Goal: Book appointment/travel/reservation

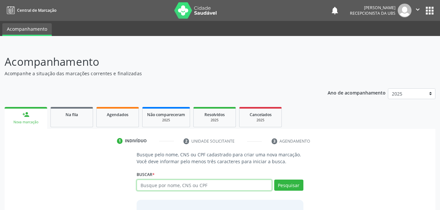
scroll to position [51, 0]
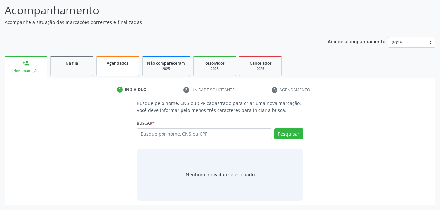
drag, startPoint x: 131, startPoint y: 72, endPoint x: 133, endPoint y: 110, distance: 37.4
click at [131, 72] on link "Agendados" at bounding box center [117, 66] width 43 height 20
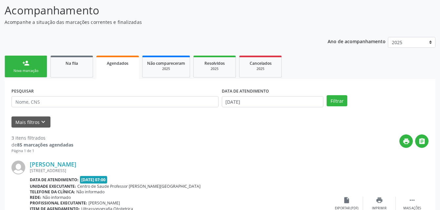
click at [28, 69] on div "Nova marcação" at bounding box center [25, 70] width 33 height 5
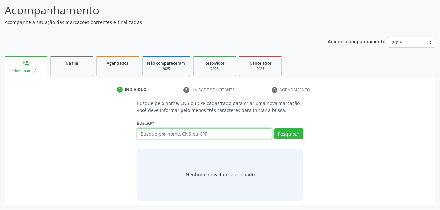
click at [156, 133] on input "text" at bounding box center [204, 133] width 135 height 11
type input "31936601400"
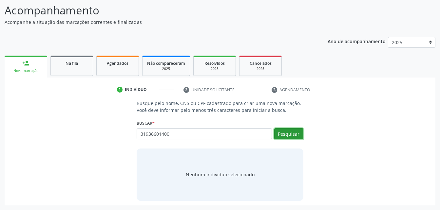
click at [284, 135] on button "Pesquisar" at bounding box center [288, 133] width 29 height 11
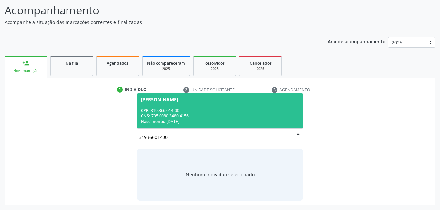
click at [249, 109] on div "CPF: 319.366.014-00" at bounding box center [220, 111] width 158 height 6
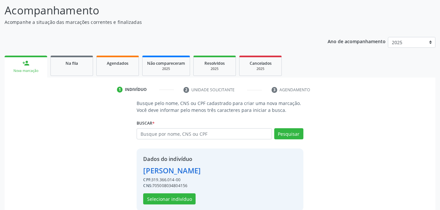
scroll to position [62, 0]
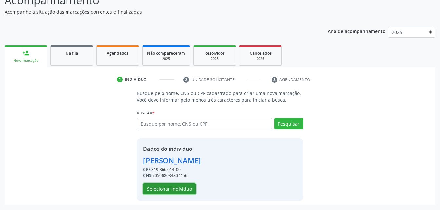
click at [171, 192] on button "Selecionar indivíduo" at bounding box center [169, 188] width 52 height 11
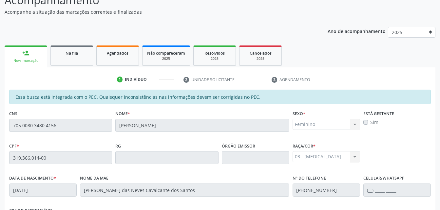
scroll to position [173, 0]
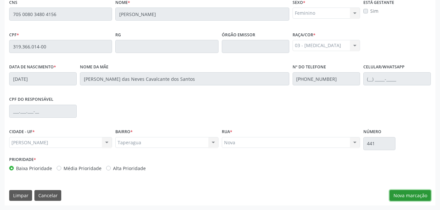
click at [416, 192] on button "Nova marcação" at bounding box center [409, 195] width 41 height 11
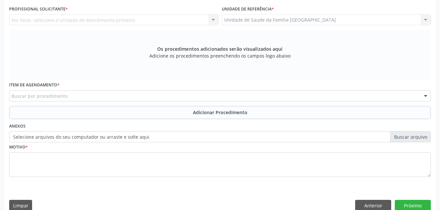
scroll to position [107, 0]
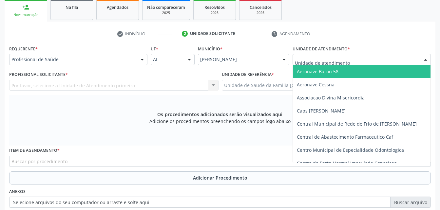
click at [344, 63] on div at bounding box center [361, 59] width 138 height 11
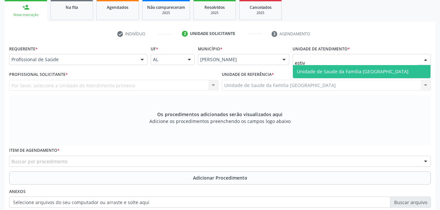
type input "estiva"
click at [344, 75] on span "Unidade de Saude da Familia [GEOGRAPHIC_DATA]" at bounding box center [362, 71] width 138 height 13
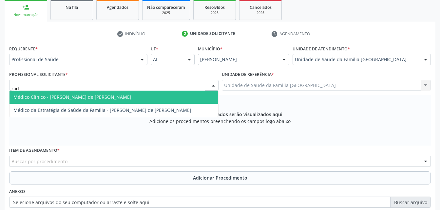
type input "rodr"
click at [60, 95] on span "Médico Clínico - [PERSON_NAME] de [PERSON_NAME]" at bounding box center [72, 97] width 118 height 6
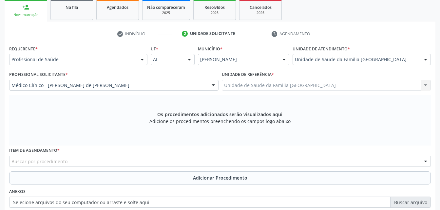
click at [116, 159] on div "Buscar por procedimento" at bounding box center [220, 161] width 422 height 11
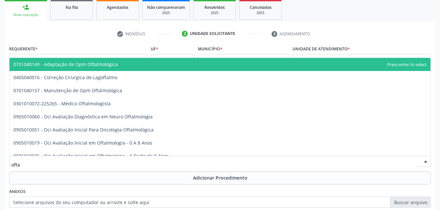
type input "oftal"
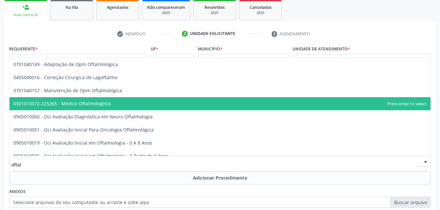
click at [102, 107] on span "0301010072-225265 - Médico Oftalmologista" at bounding box center [219, 103] width 421 height 13
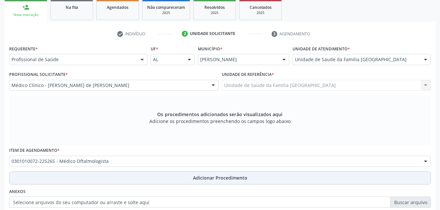
click at [165, 179] on button "Adicionar Procedimento" at bounding box center [220, 178] width 422 height 13
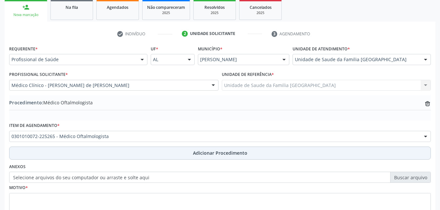
scroll to position [158, 0]
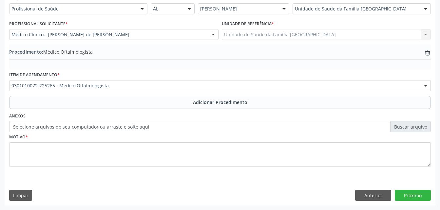
click at [142, 123] on label "Selecione arquivos do seu computador ou arraste e solte aqui" at bounding box center [220, 126] width 422 height 11
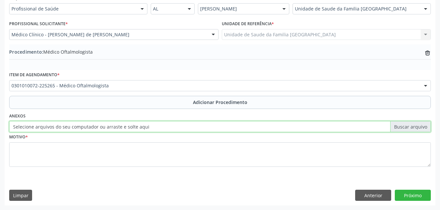
click at [142, 123] on input "Selecione arquivos do seu computador ou arraste e solte aqui" at bounding box center [220, 126] width 422 height 11
type input "C:\fakepath\WhatsApp Image [DATE] 13.24.03.jpeg"
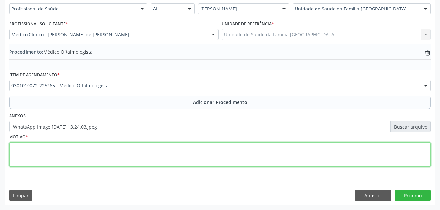
click at [217, 159] on textarea at bounding box center [220, 154] width 422 height 25
type textarea "[MEDICAL_DATA]"
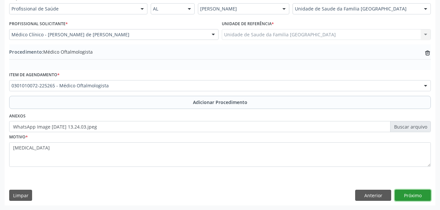
click at [424, 197] on button "Próximo" at bounding box center [413, 195] width 36 height 11
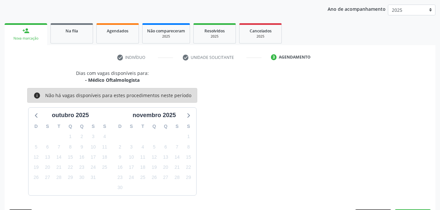
scroll to position [103, 0]
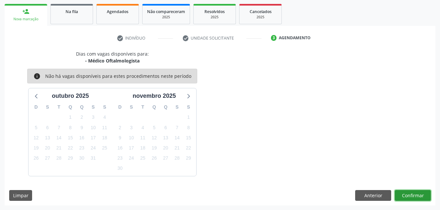
click at [426, 195] on button "Confirmar" at bounding box center [413, 195] width 36 height 11
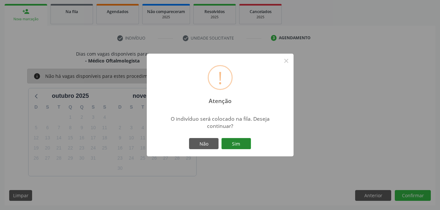
click at [240, 141] on button "Sim" at bounding box center [235, 143] width 29 height 11
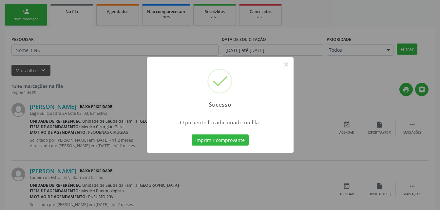
scroll to position [15, 0]
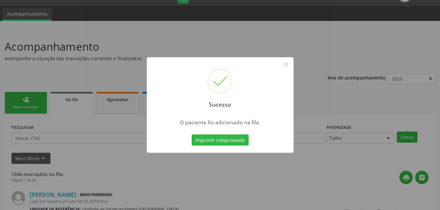
click at [40, 104] on div "Sucesso × O paciente foi adicionado na fila. Imprimir comprovante Cancel" at bounding box center [220, 105] width 440 height 210
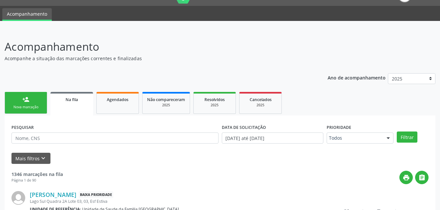
drag, startPoint x: 40, startPoint y: 104, endPoint x: 37, endPoint y: 105, distance: 3.7
click at [40, 104] on link "person_add Nova marcação" at bounding box center [26, 103] width 43 height 22
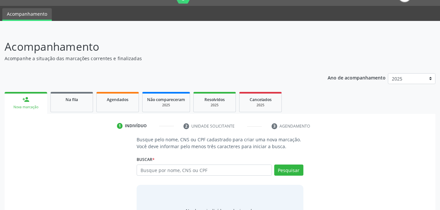
scroll to position [48, 0]
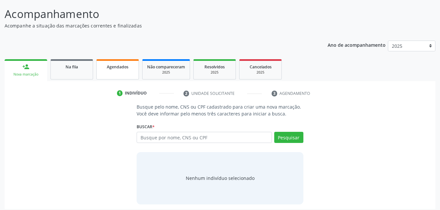
click at [122, 75] on link "Agendados" at bounding box center [117, 69] width 43 height 20
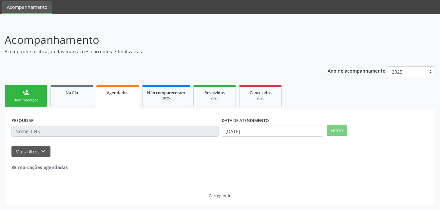
scroll to position [81, 0]
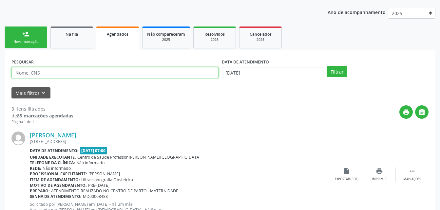
click at [107, 73] on input "text" at bounding box center [114, 72] width 207 height 11
click at [31, 76] on input "[PERSON_NAME]" at bounding box center [114, 72] width 207 height 11
type input "[PERSON_NAME]"
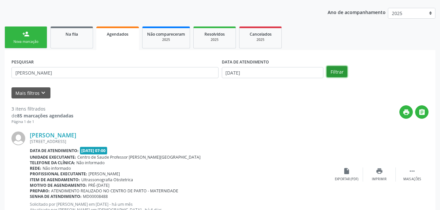
click at [344, 70] on button "Filtrar" at bounding box center [337, 71] width 21 height 11
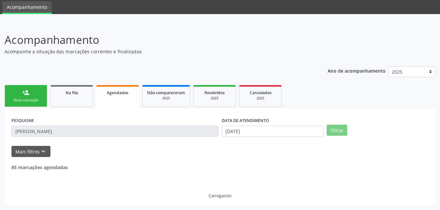
scroll to position [22, 0]
click at [67, 103] on link "Na fila" at bounding box center [71, 96] width 43 height 22
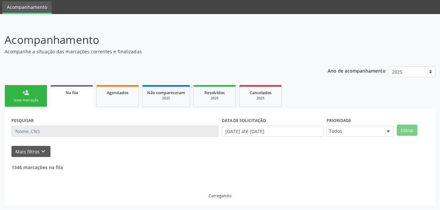
click at [76, 100] on link "Na fila" at bounding box center [71, 97] width 43 height 24
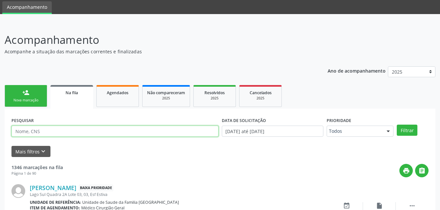
click at [25, 130] on input "text" at bounding box center [114, 131] width 207 height 11
type input "[PERSON_NAME]"
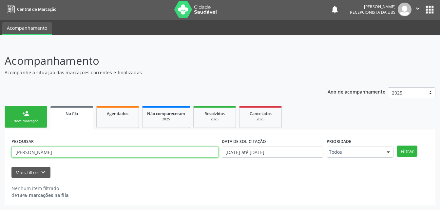
scroll to position [1, 0]
